Goal: Transaction & Acquisition: Purchase product/service

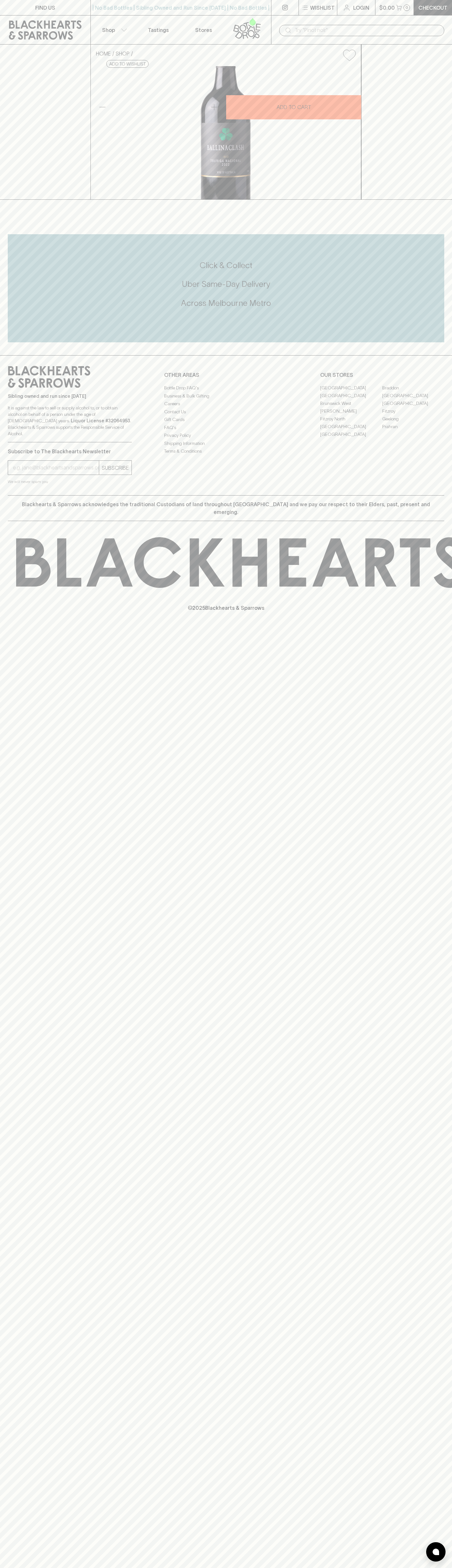
click at [442, 628] on div "© 2025 Blackhearts & Sparrows" at bounding box center [226, 574] width 452 height 107
click at [302, 1567] on html "FIND US | No Bad Bottles | Sibling Owned and Run Since [DATE] | No Bad Bottles …" at bounding box center [226, 784] width 452 height 1568
click at [2, 193] on div "HOME SHOP Ballinaclash [PERSON_NAME] Touriga Nacional 2022 $26.00 Add to wishli…" at bounding box center [226, 122] width 452 height 155
